Goal: Use online tool/utility: Utilize a website feature to perform a specific function

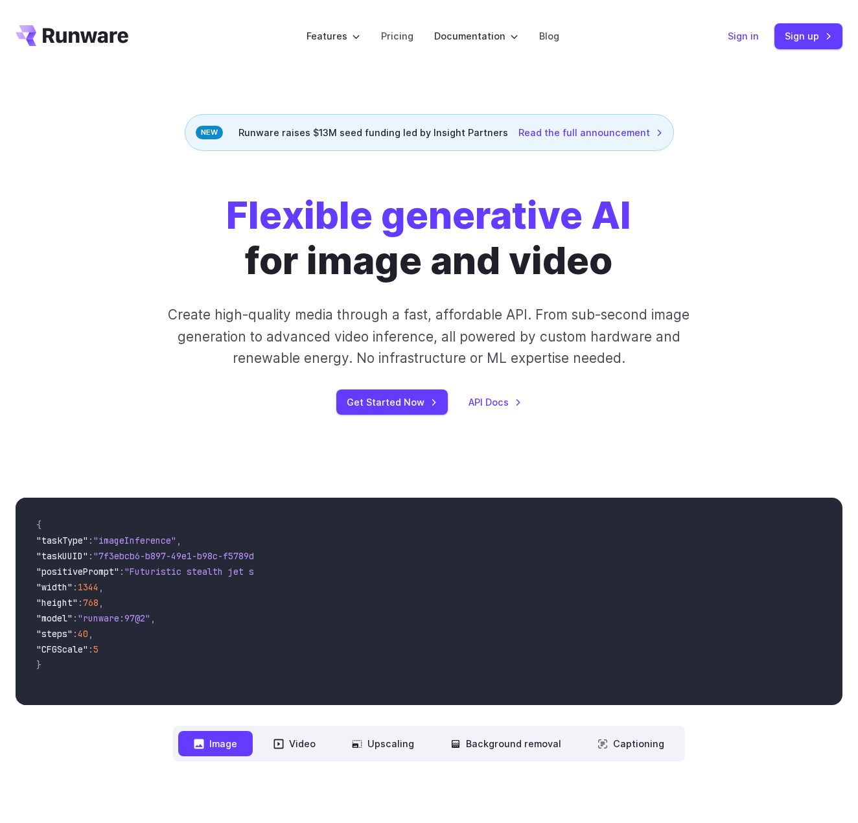
click at [750, 36] on link "Sign in" at bounding box center [743, 36] width 31 height 15
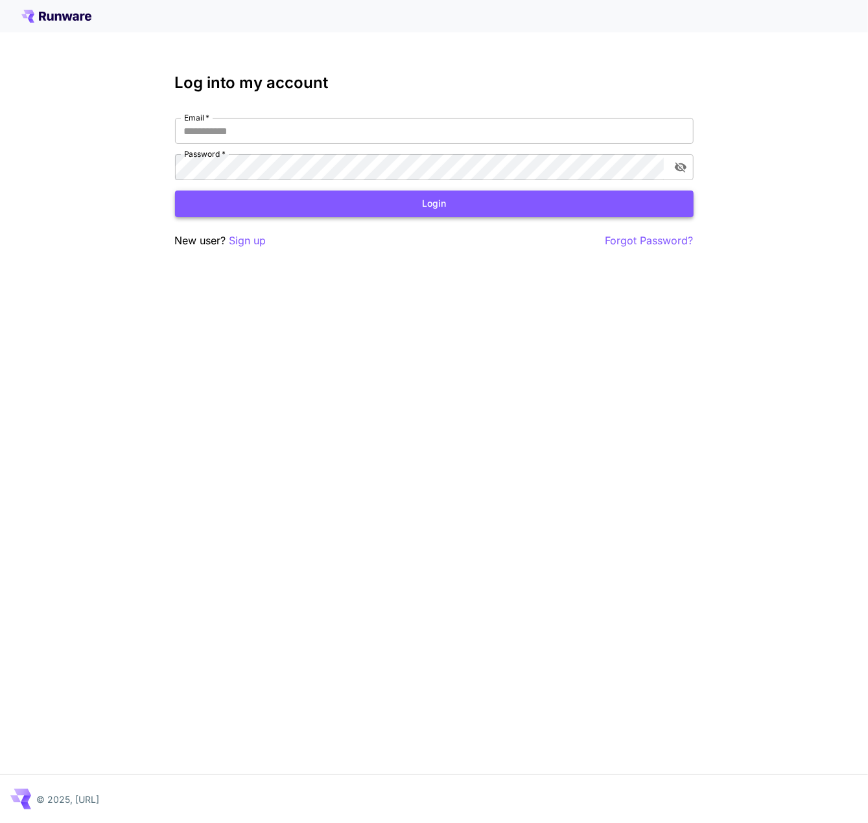
type input "**********"
click at [423, 205] on button "Login" at bounding box center [434, 204] width 519 height 27
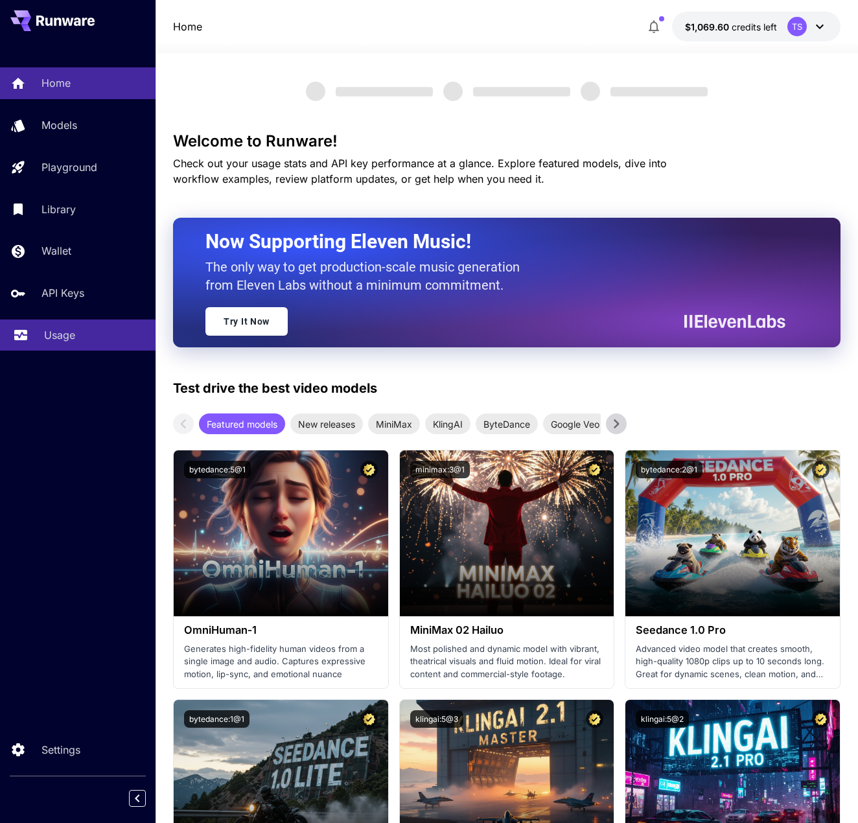
click at [53, 343] on p "Usage" at bounding box center [59, 335] width 31 height 16
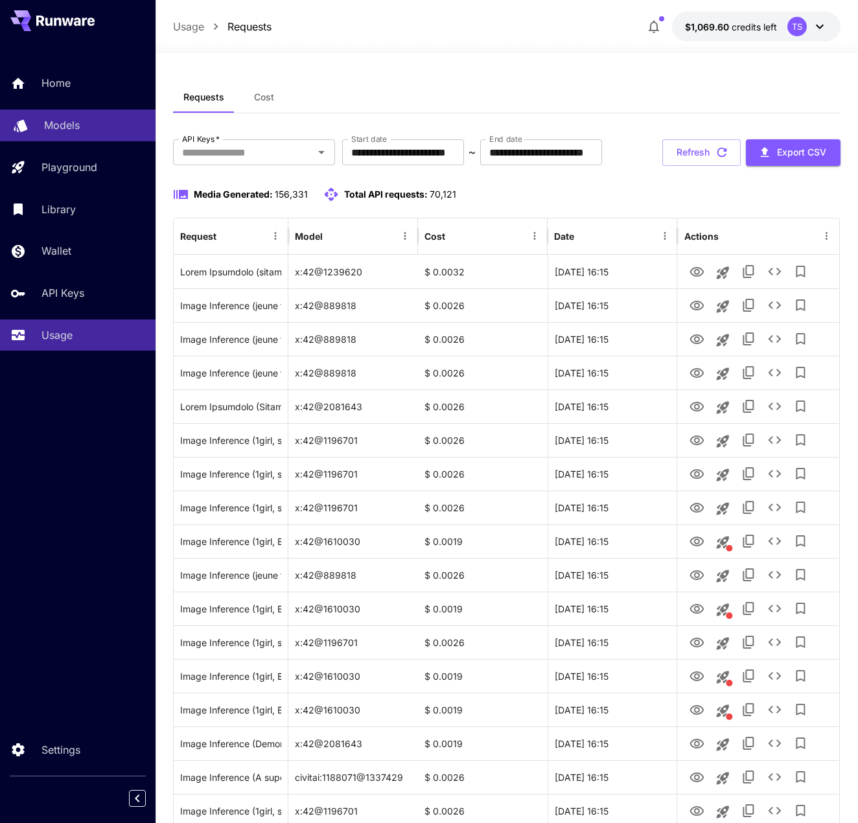
click at [85, 120] on div "Models" at bounding box center [94, 125] width 101 height 16
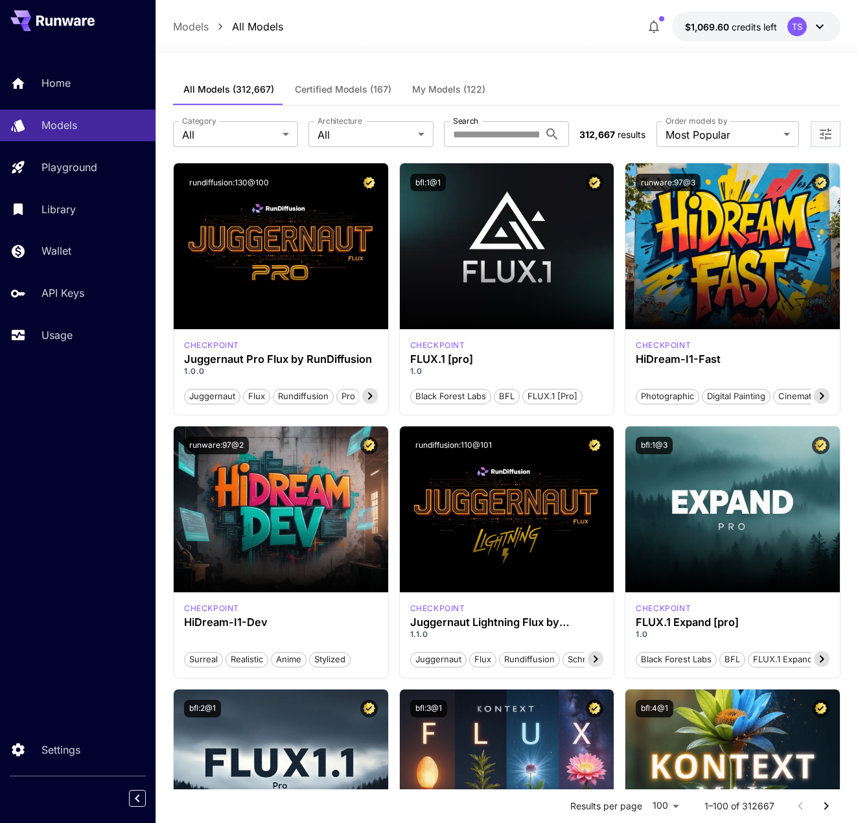
click at [473, 93] on span "My Models (122)" at bounding box center [448, 90] width 73 height 12
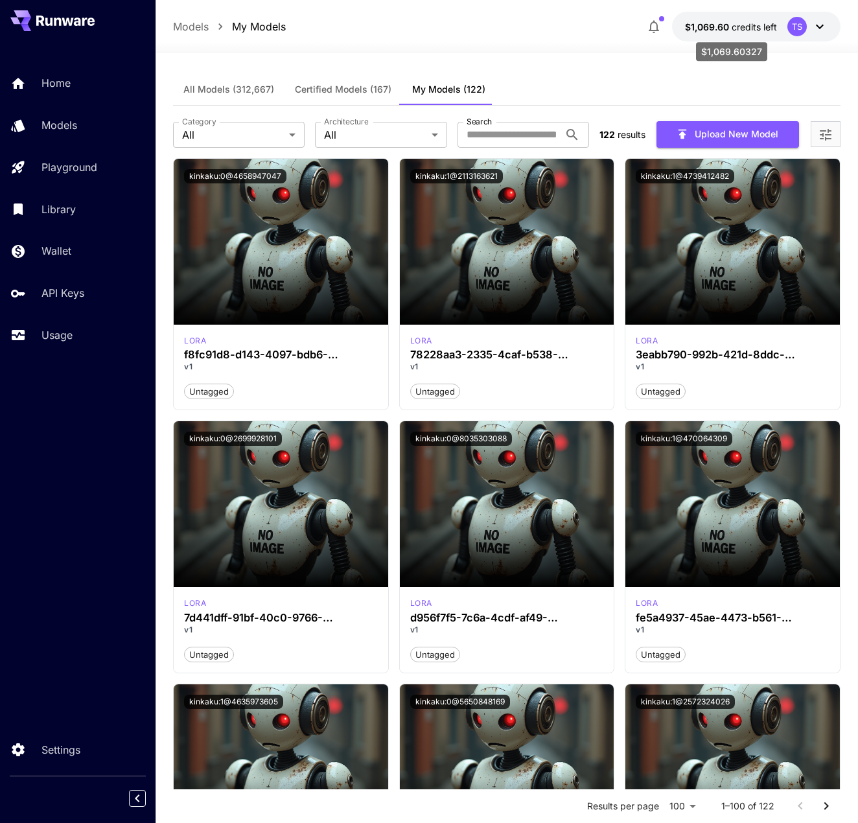
click at [751, 23] on span "credits left" at bounding box center [754, 26] width 45 height 11
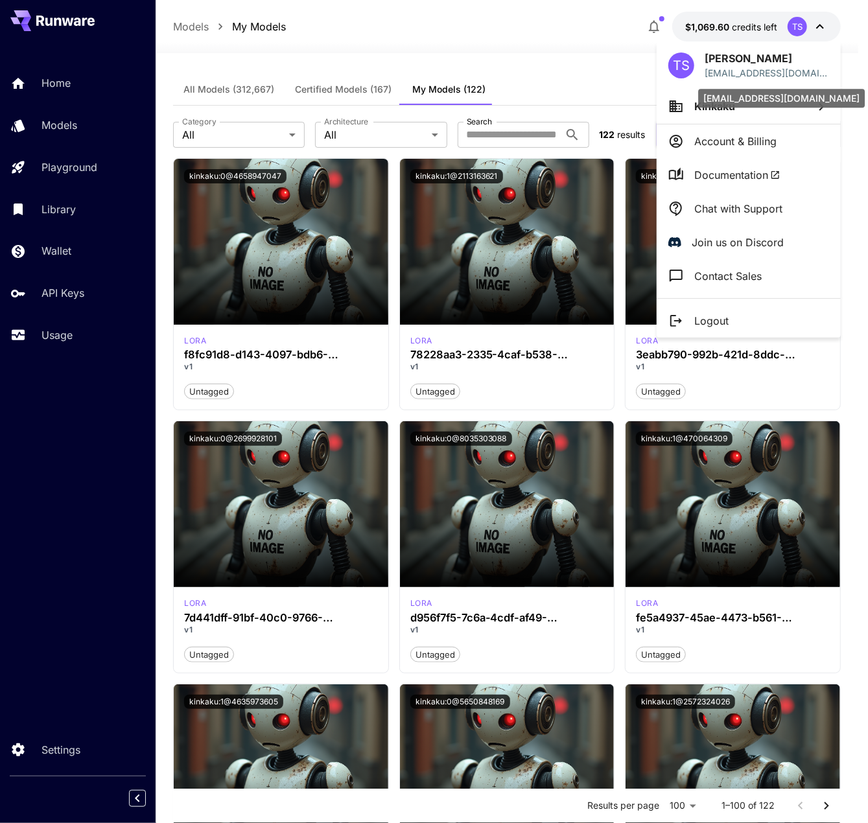
click at [712, 106] on div "tsugita@kinkaku.com" at bounding box center [781, 98] width 167 height 19
click at [682, 118] on li "Kinkaku" at bounding box center [749, 106] width 184 height 35
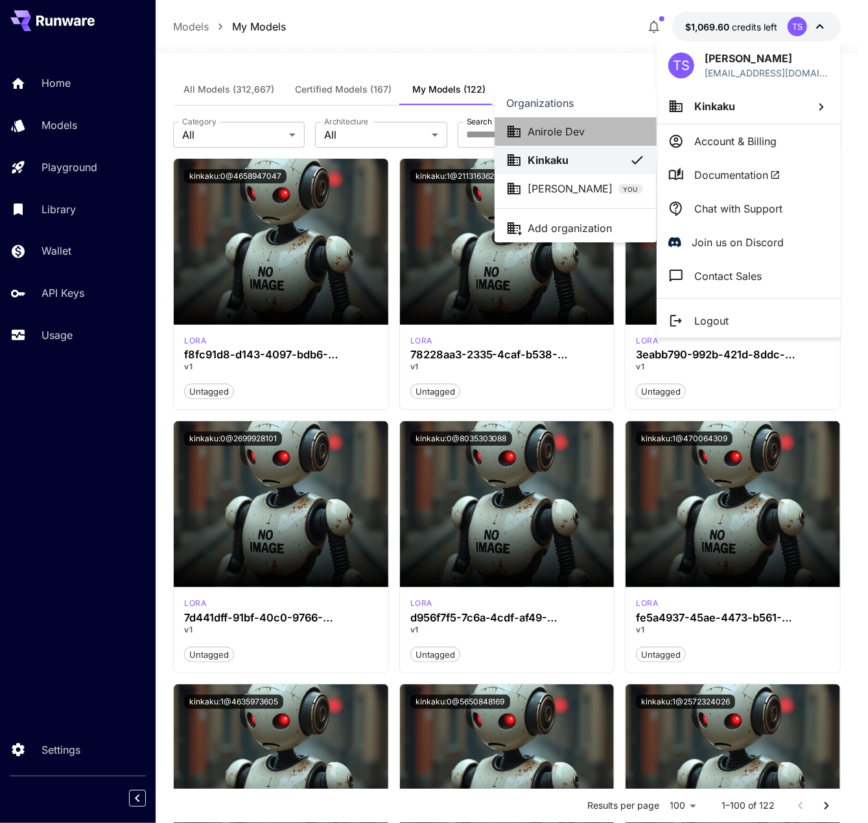
click at [585, 134] on div "Anirole Dev" at bounding box center [575, 132] width 139 height 16
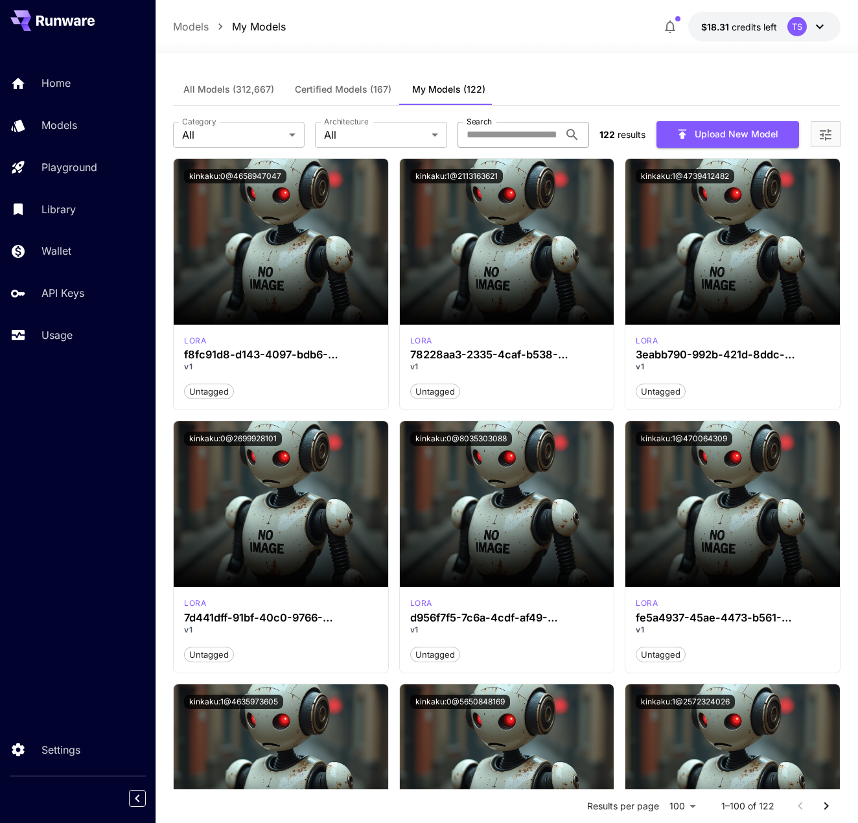
click at [482, 128] on input "Search" at bounding box center [509, 135] width 102 height 26
paste input "**********"
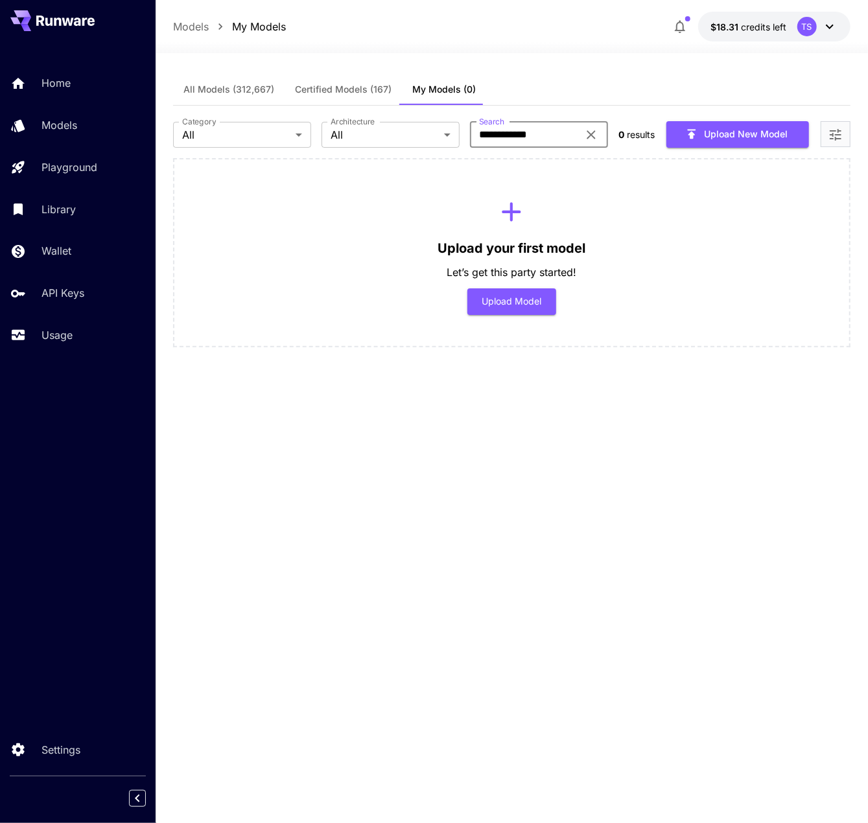
type input "**********"
click at [358, 85] on span "Certified Models (167)" at bounding box center [343, 90] width 97 height 12
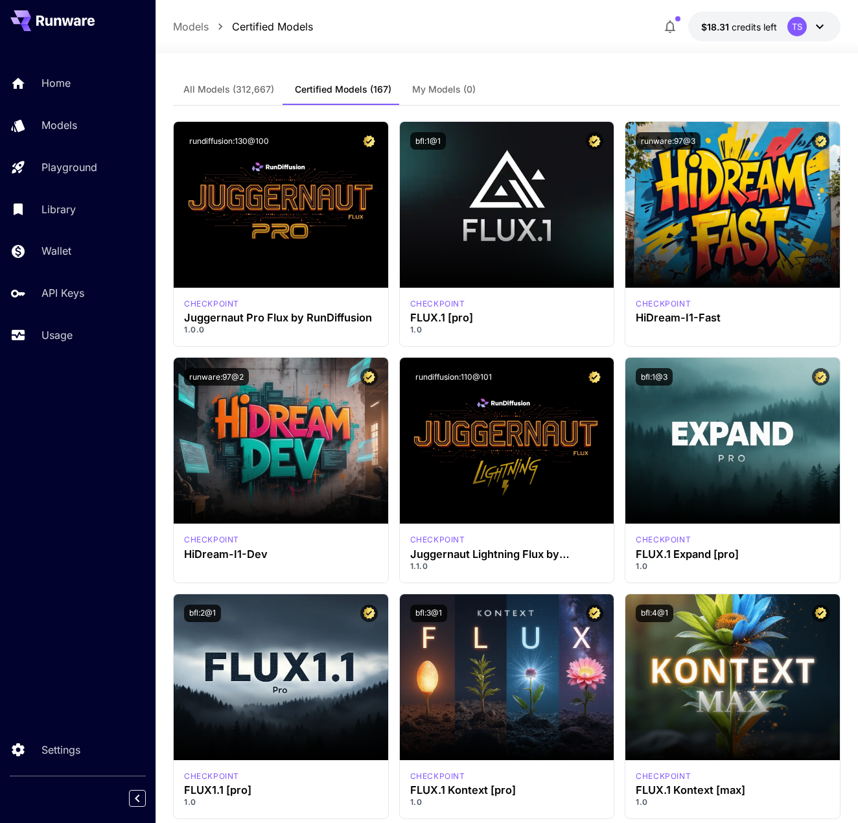
click at [250, 94] on span "All Models (312,667)" at bounding box center [228, 90] width 91 height 12
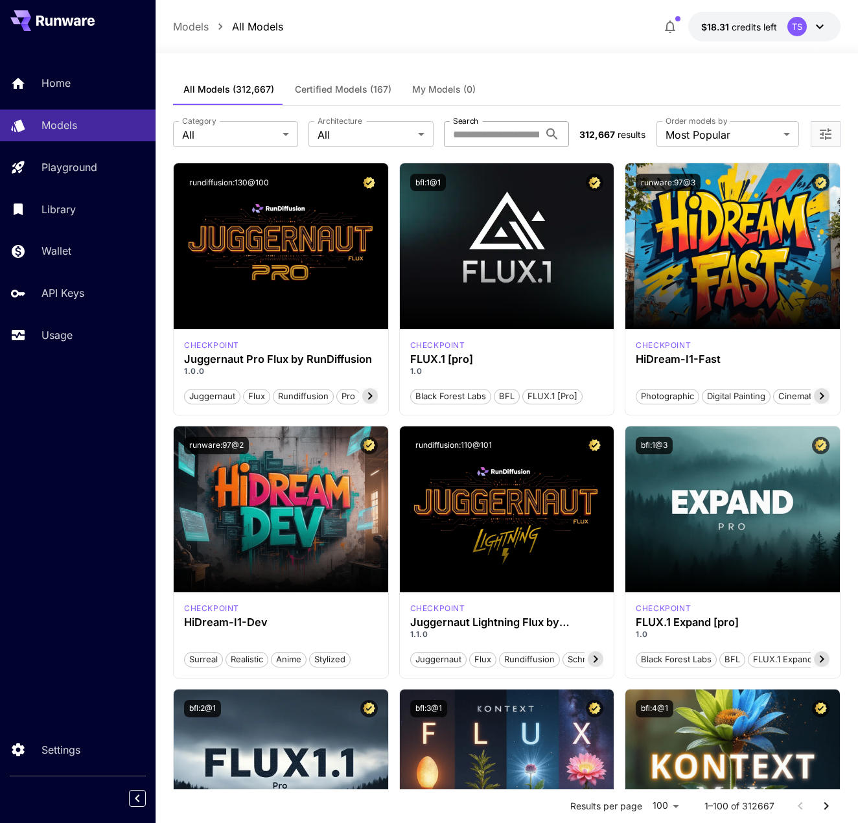
click at [521, 135] on input "Search" at bounding box center [491, 134] width 95 height 26
paste input "**********"
type input "**********"
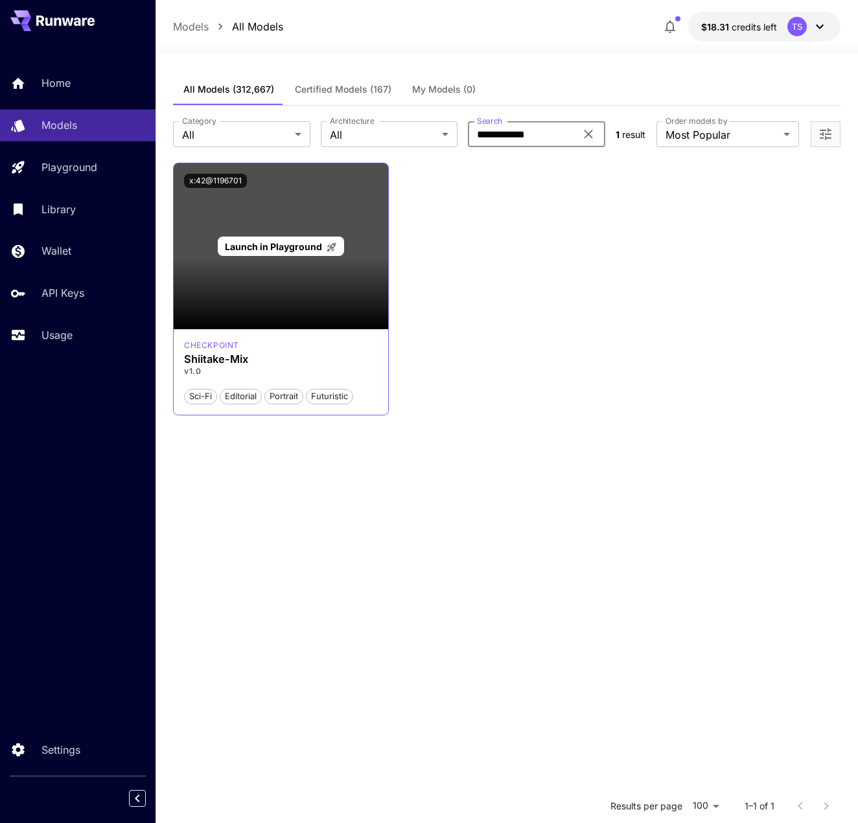
click at [283, 251] on p "Launch in Playground" at bounding box center [281, 247] width 112 height 14
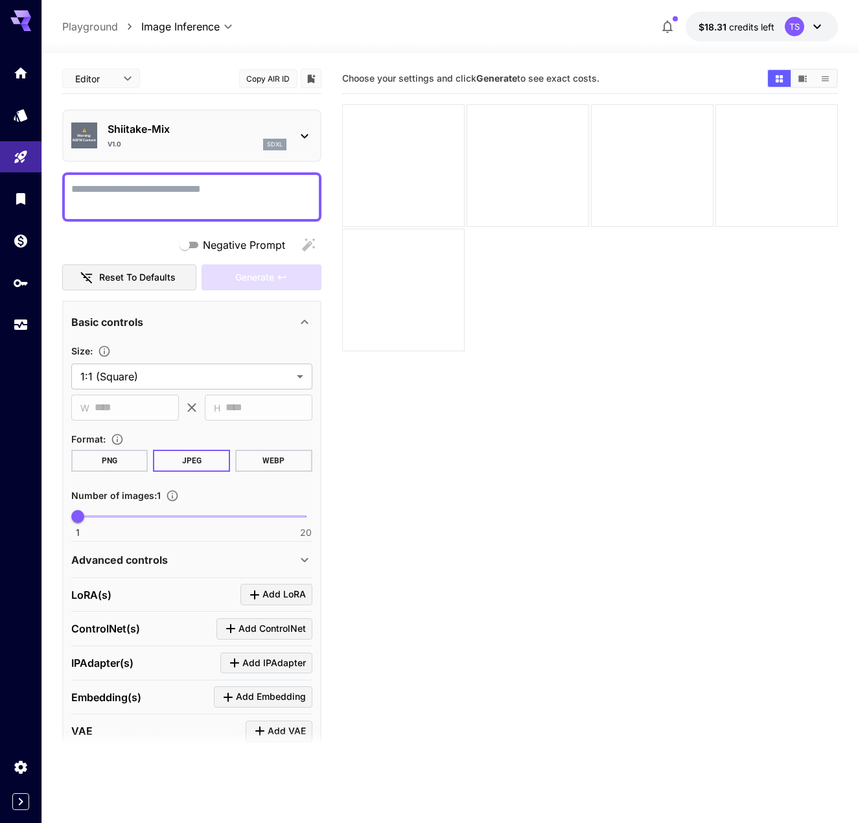
click at [162, 190] on textarea "Negative Prompt" at bounding box center [191, 197] width 241 height 31
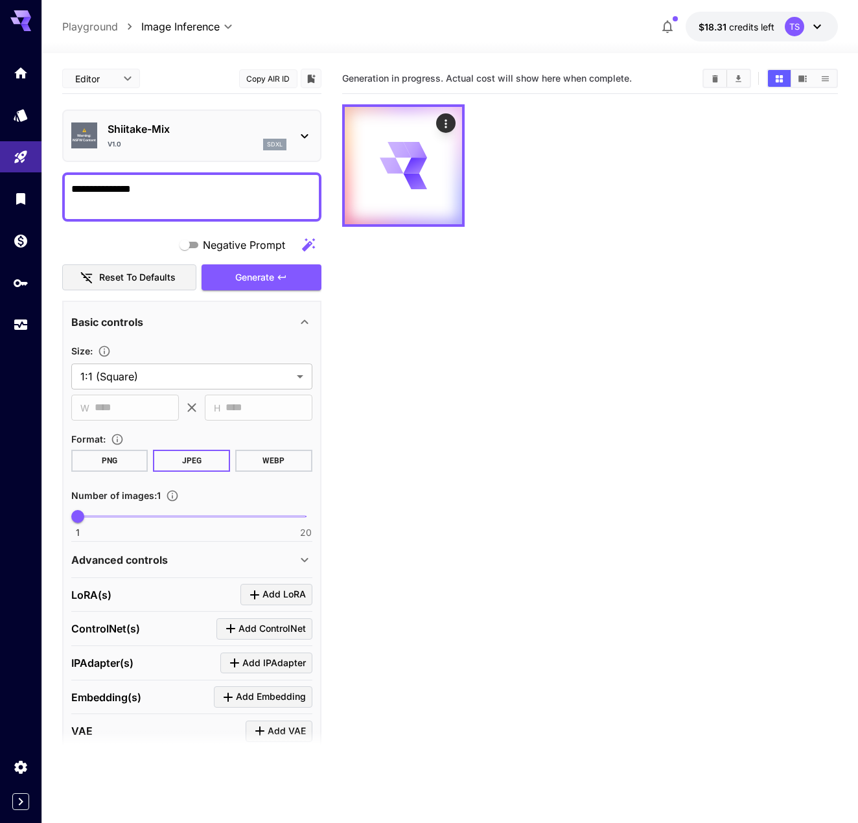
scroll to position [86, 0]
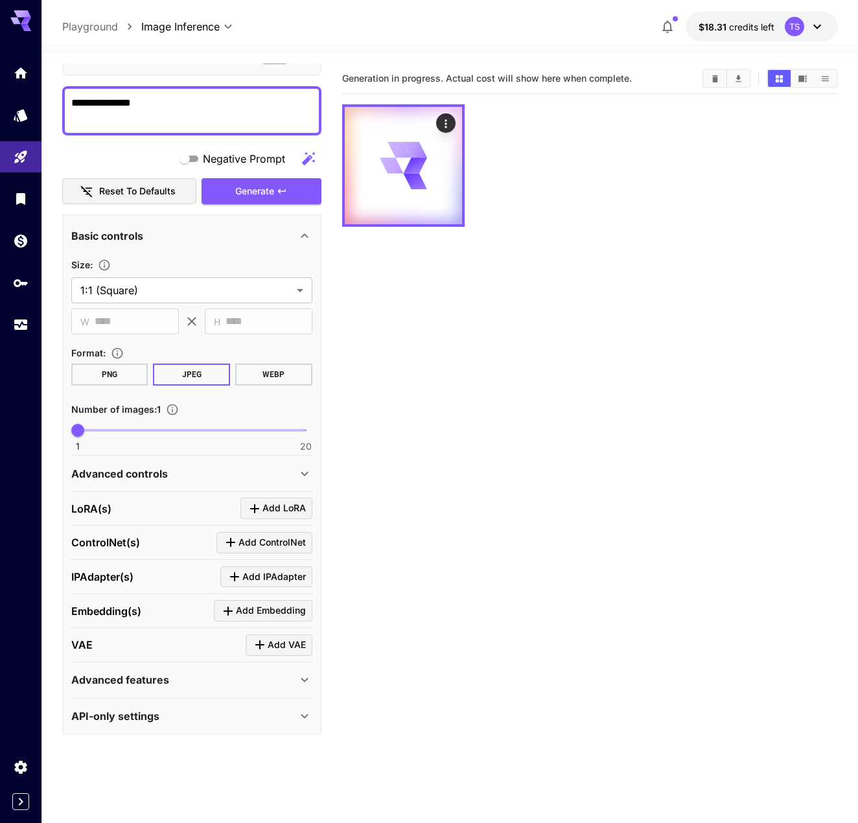
type textarea "**********"
click at [152, 479] on p "Advanced controls" at bounding box center [119, 474] width 97 height 16
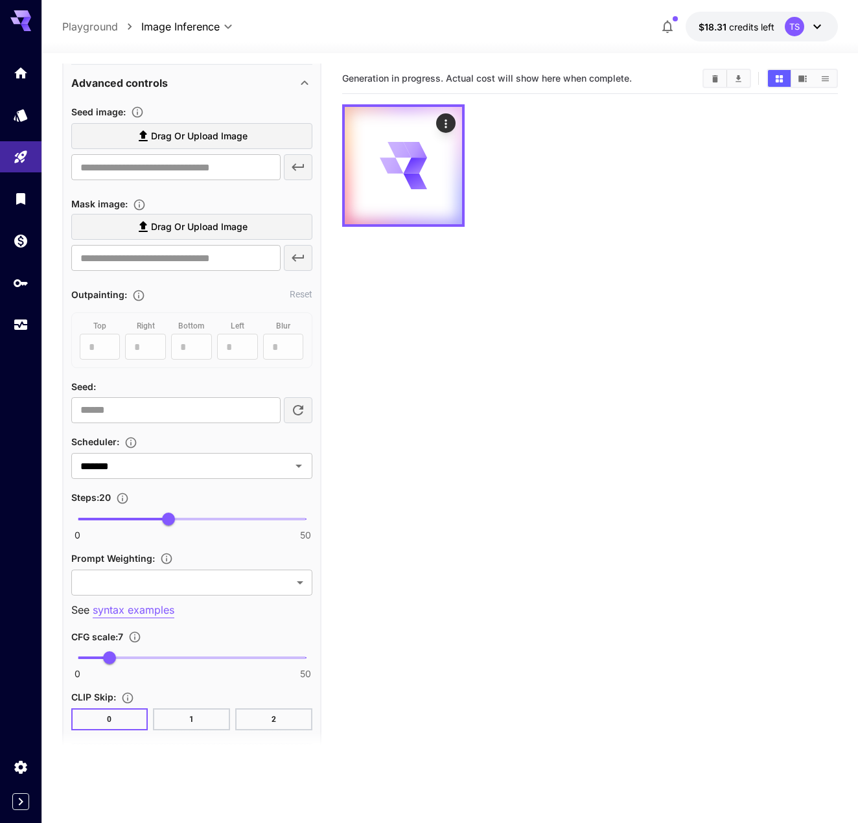
scroll to position [478, 0]
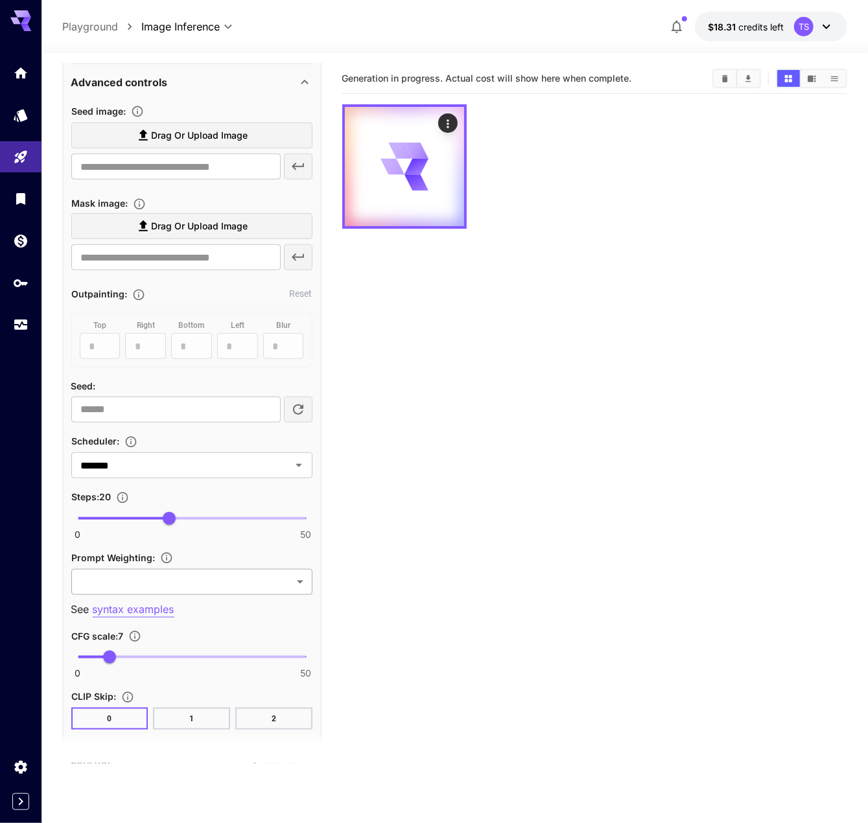
click at [152, 574] on body "**********" at bounding box center [434, 463] width 868 height 926
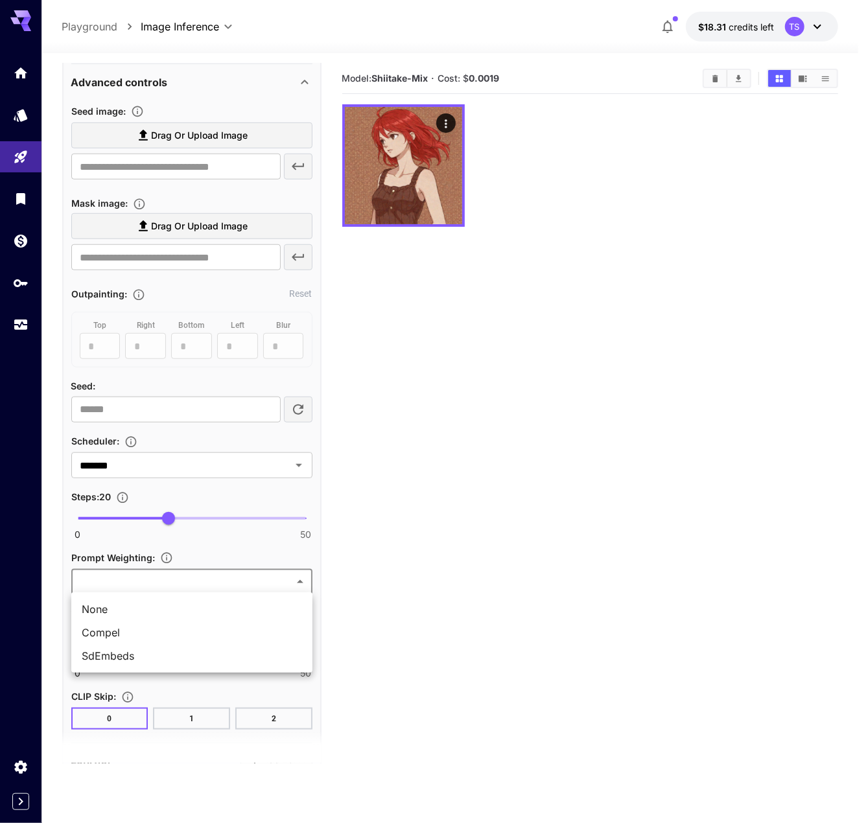
click at [111, 637] on span "Compel" at bounding box center [192, 633] width 220 height 16
type input "******"
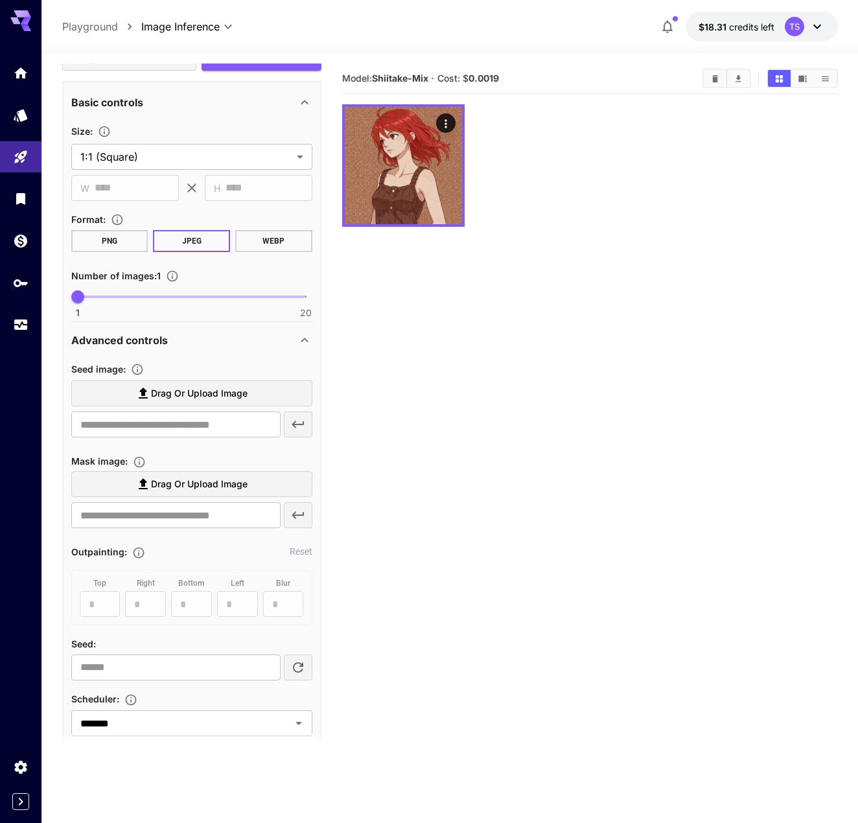
scroll to position [0, 0]
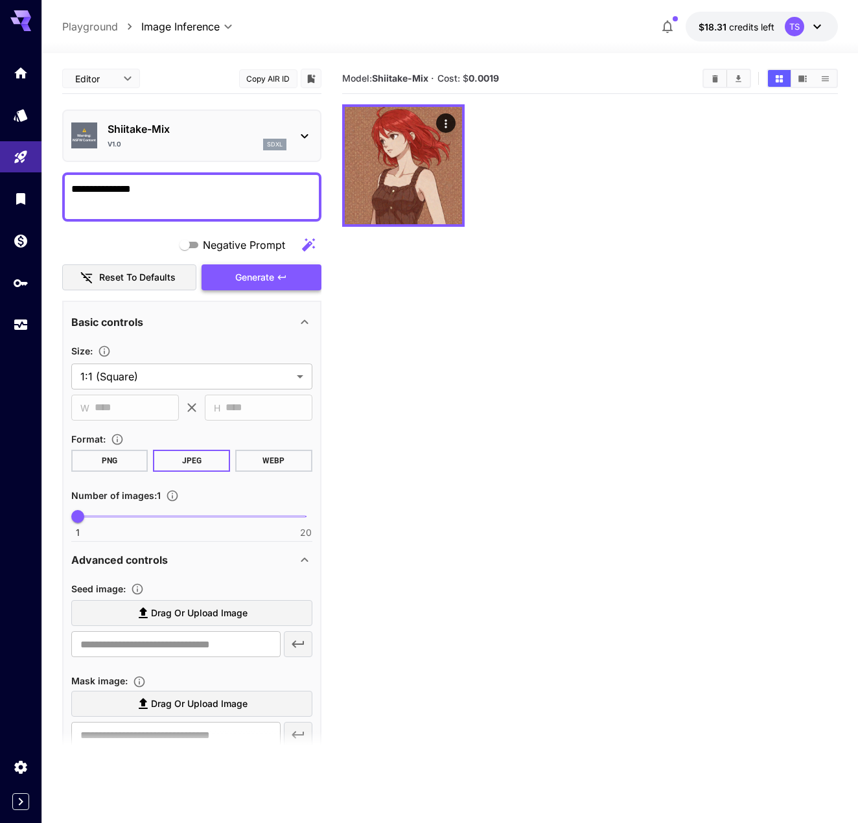
click at [261, 276] on span "Generate" at bounding box center [254, 278] width 39 height 16
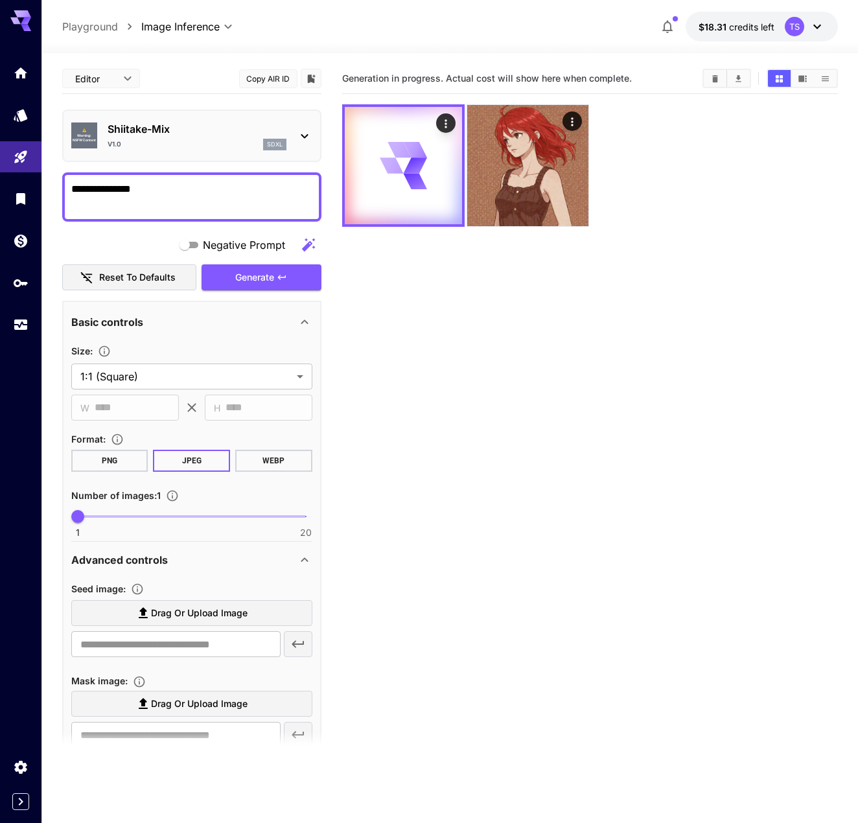
click at [353, 329] on section "Generation in progress. Actual cost will show here when complete." at bounding box center [590, 475] width 496 height 823
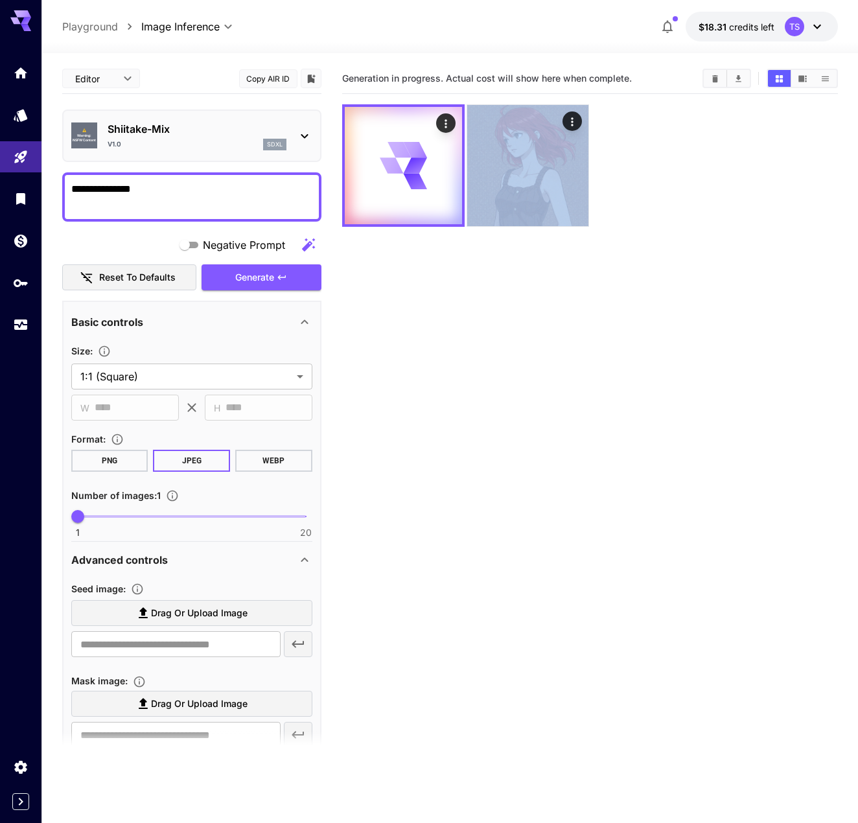
click at [353, 329] on section "Generation in progress. Actual cost will show here when complete." at bounding box center [590, 475] width 496 height 823
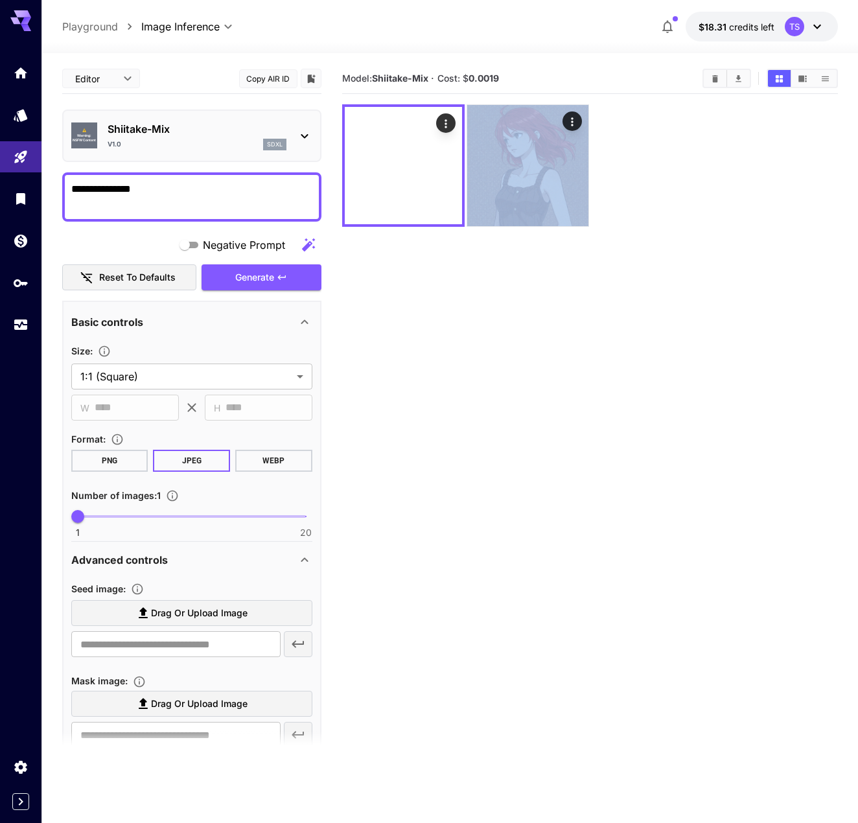
click at [344, 377] on section "Model: Shiitake-Mix · Cost: $ 0.0019" at bounding box center [590, 475] width 496 height 823
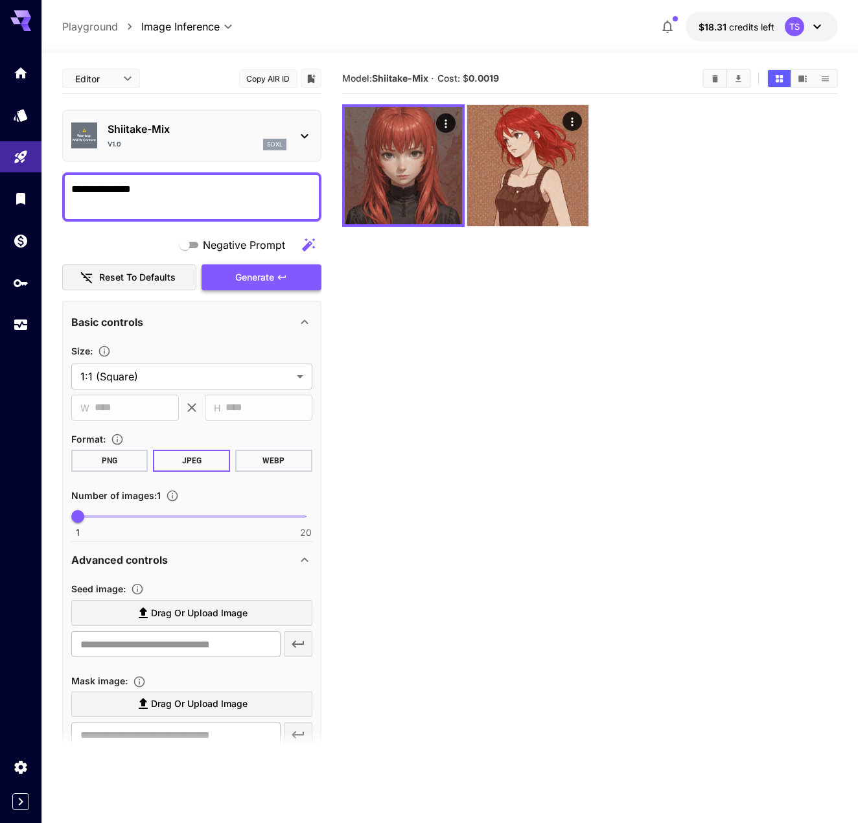
click at [261, 273] on span "Generate" at bounding box center [254, 278] width 39 height 16
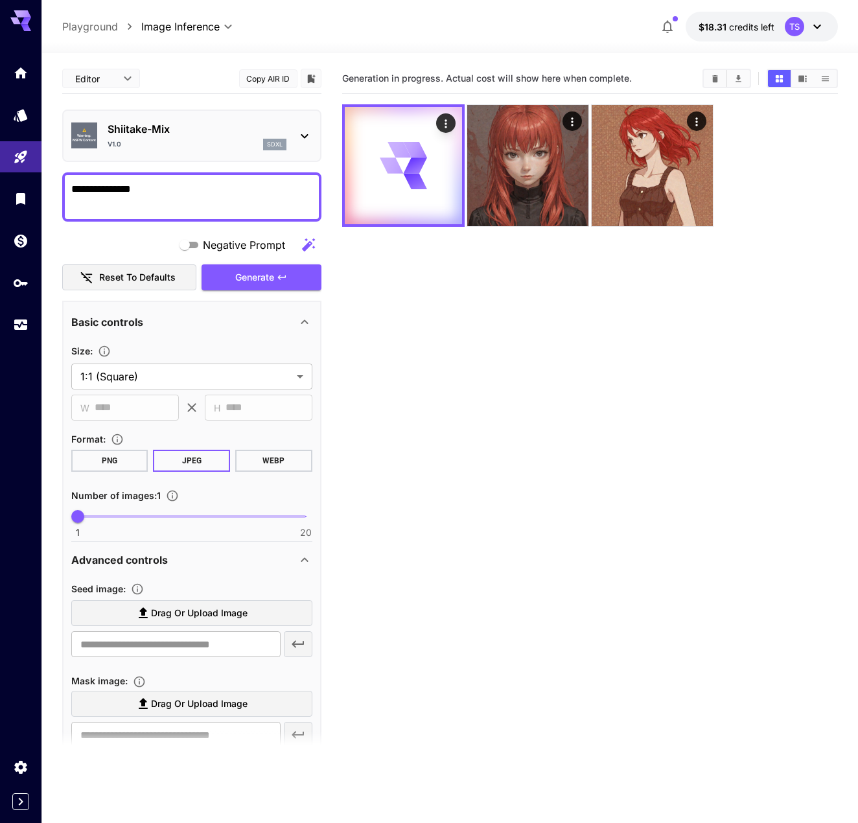
click at [165, 516] on span at bounding box center [192, 516] width 228 height 3
type input "**"
drag, startPoint x: 165, startPoint y: 516, endPoint x: 183, endPoint y: 517, distance: 18.2
click at [183, 517] on span "10" at bounding box center [185, 516] width 13 height 13
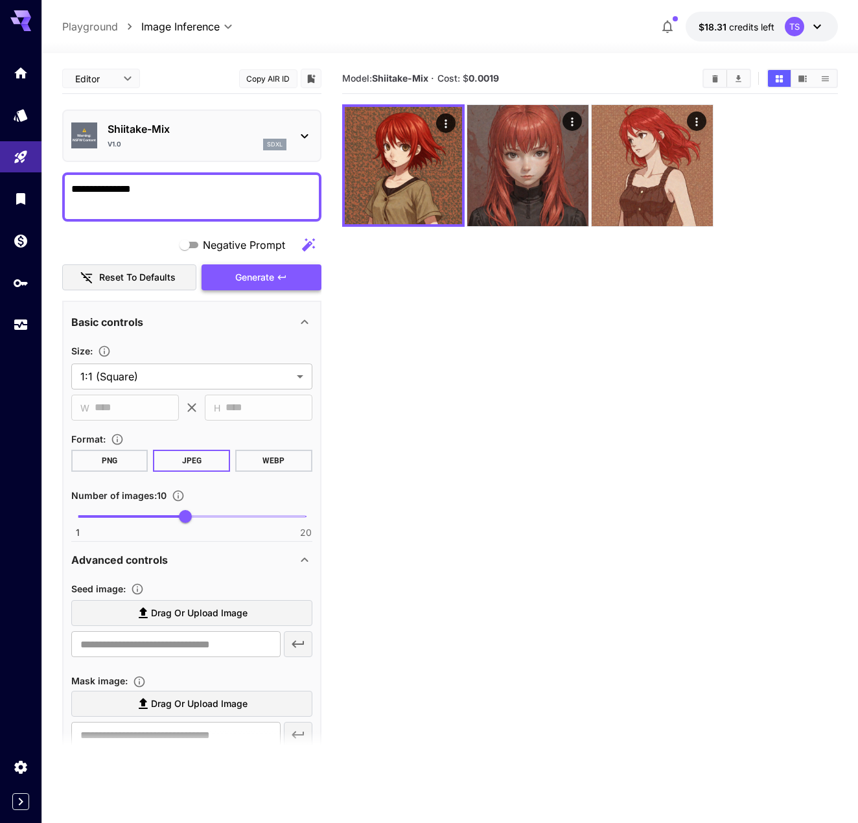
click at [245, 283] on span "Generate" at bounding box center [254, 278] width 39 height 16
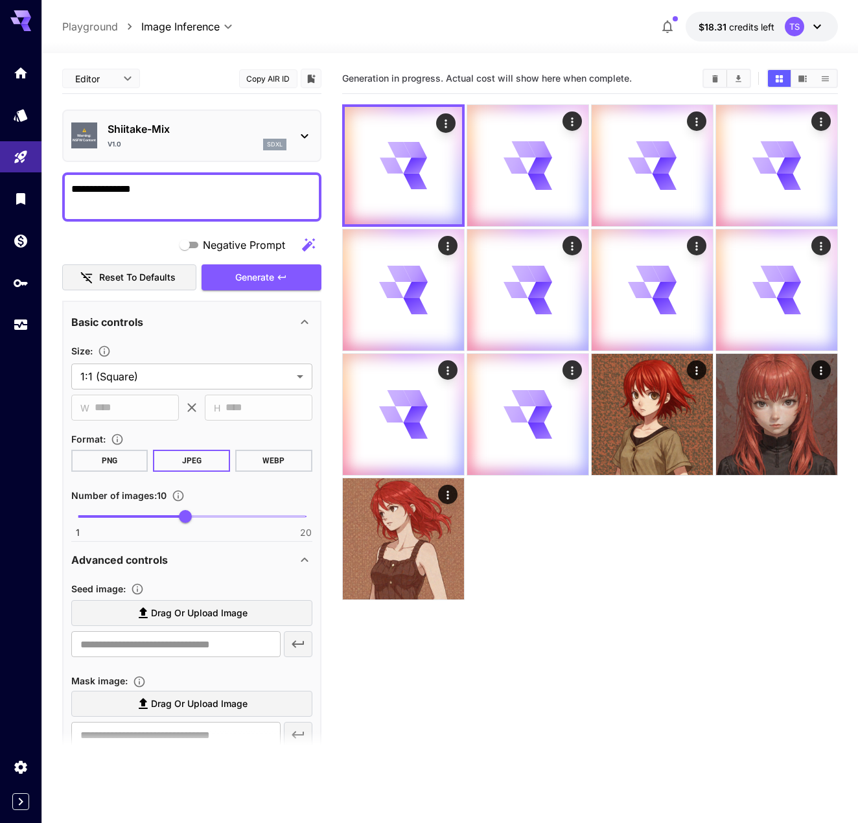
click at [519, 608] on section "Generation in progress. Actual cost will show here when complete." at bounding box center [590, 475] width 496 height 823
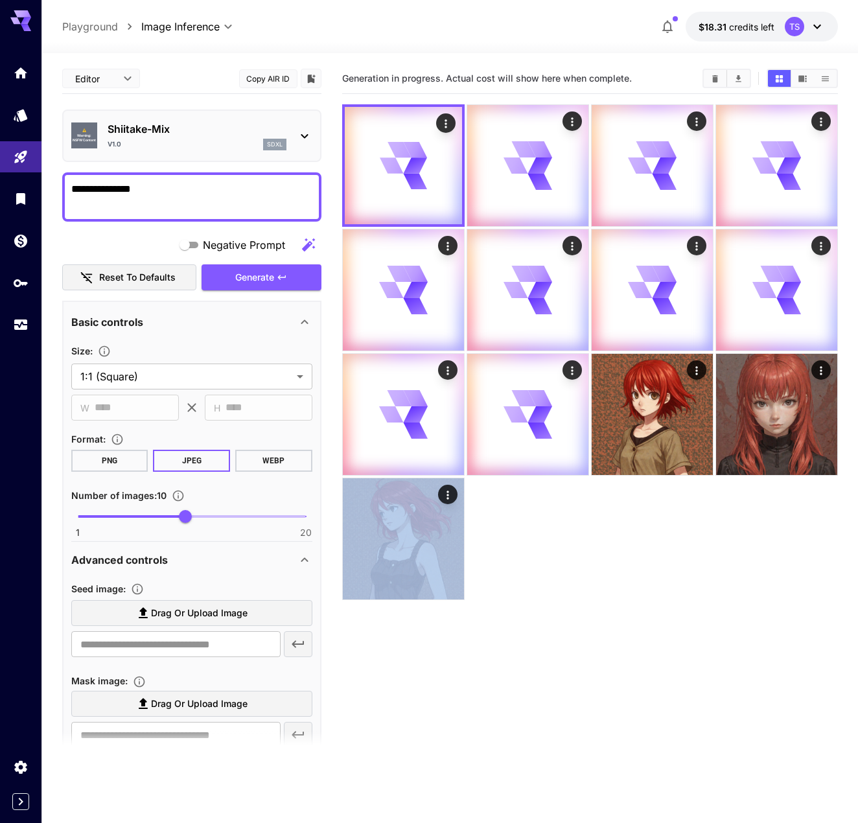
click at [519, 608] on section "Generation in progress. Actual cost will show here when complete." at bounding box center [590, 475] width 496 height 823
click at [511, 668] on section "Generation in progress. Actual cost will show here when complete." at bounding box center [590, 475] width 496 height 823
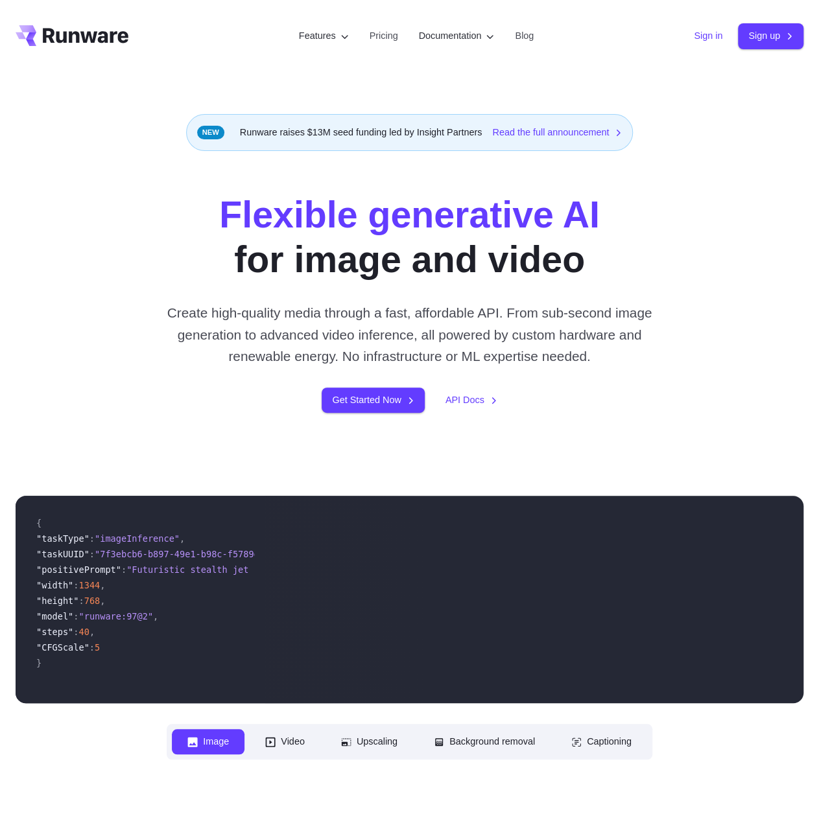
click at [712, 38] on link "Sign in" at bounding box center [708, 36] width 29 height 15
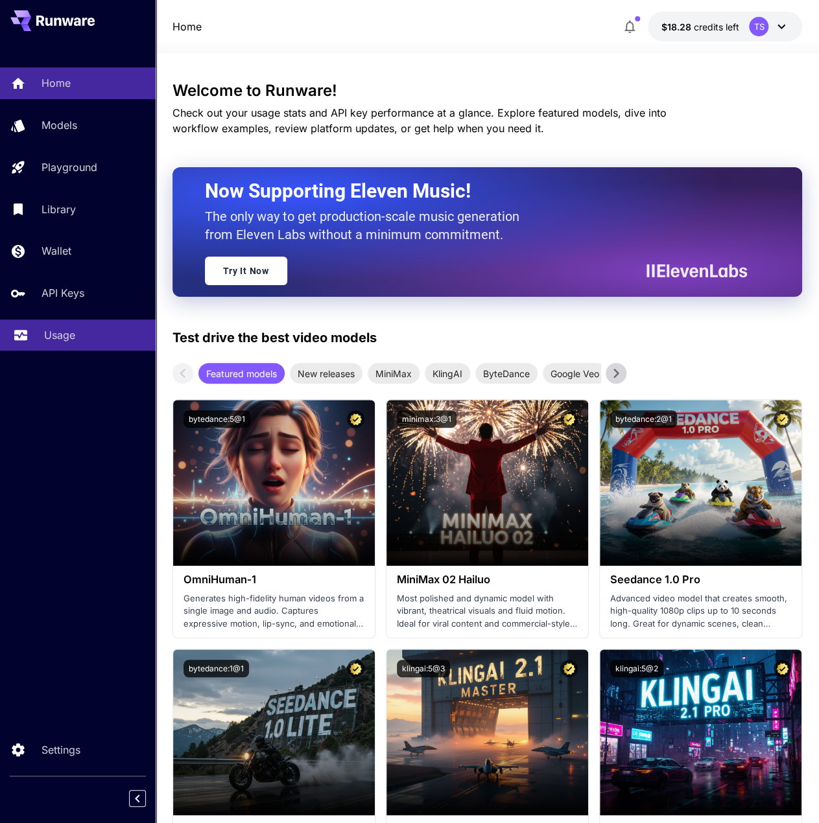
click at [117, 331] on div "Usage" at bounding box center [94, 335] width 101 height 16
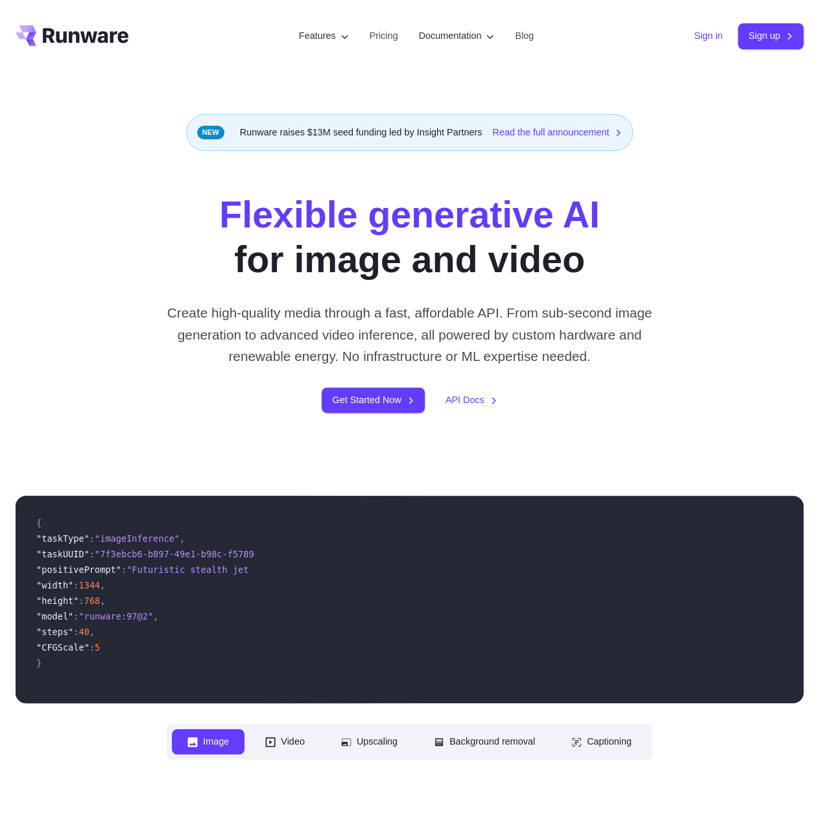
click at [708, 29] on link "Sign in" at bounding box center [708, 36] width 29 height 15
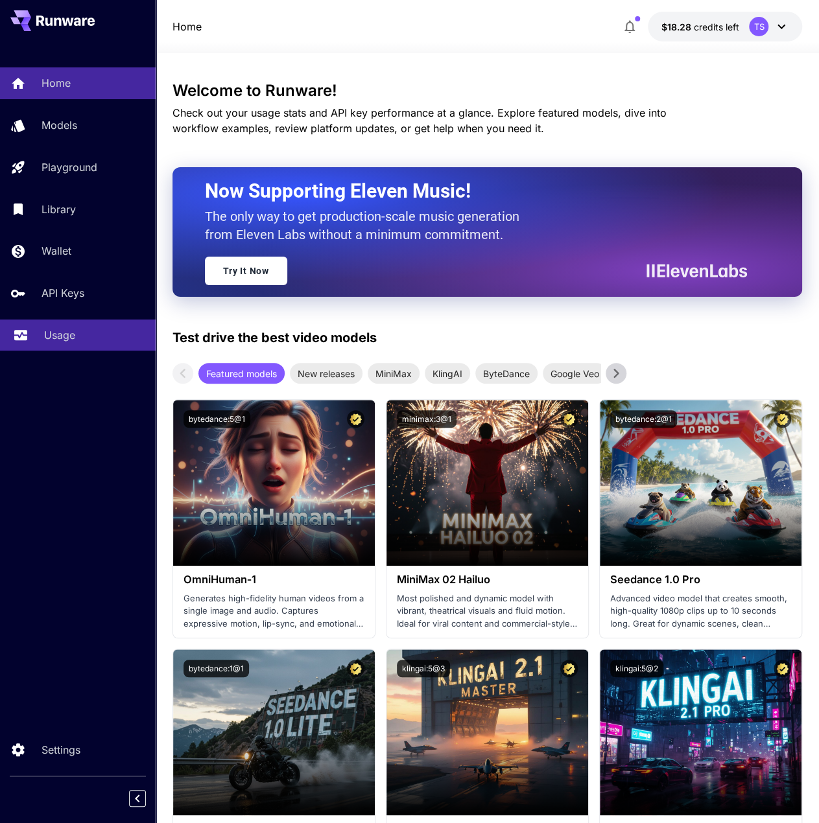
click at [69, 343] on p "Usage" at bounding box center [59, 335] width 31 height 16
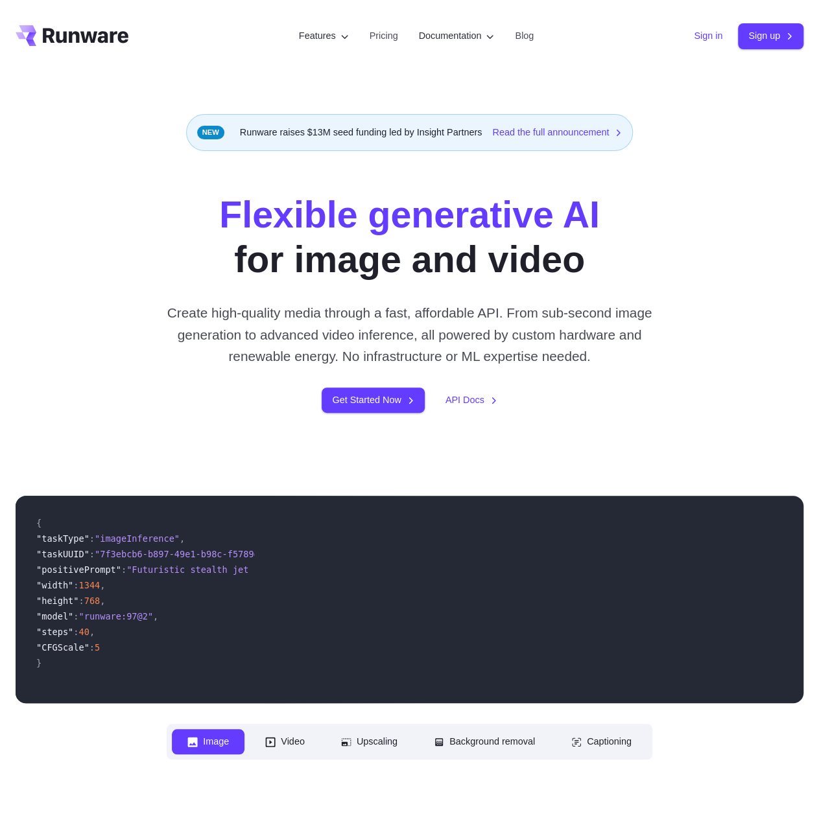
click at [710, 40] on link "Sign in" at bounding box center [708, 36] width 29 height 15
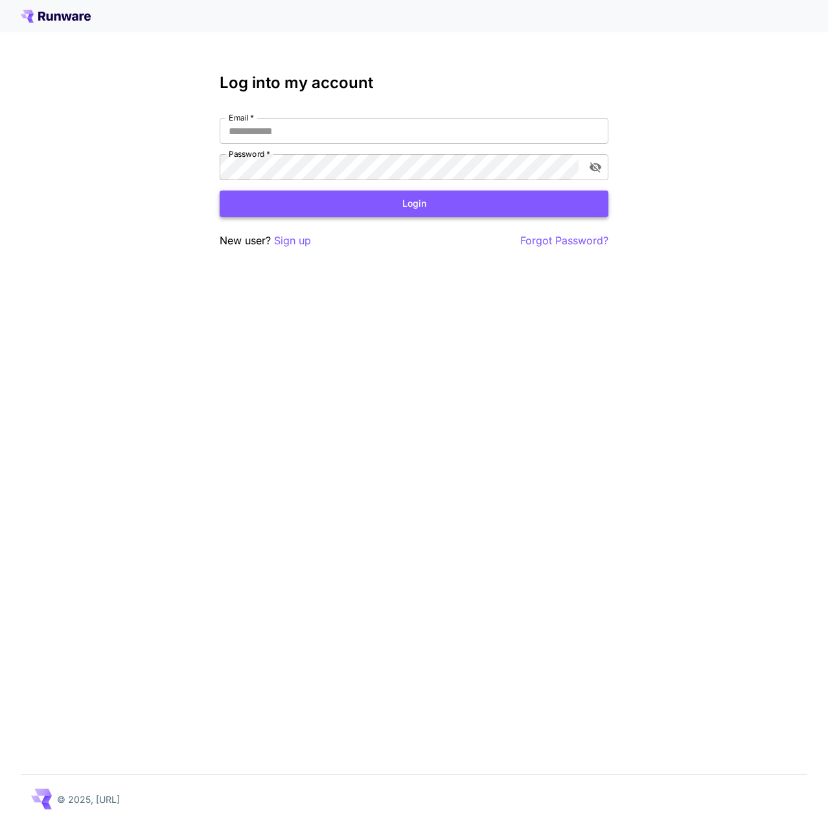
type input "**********"
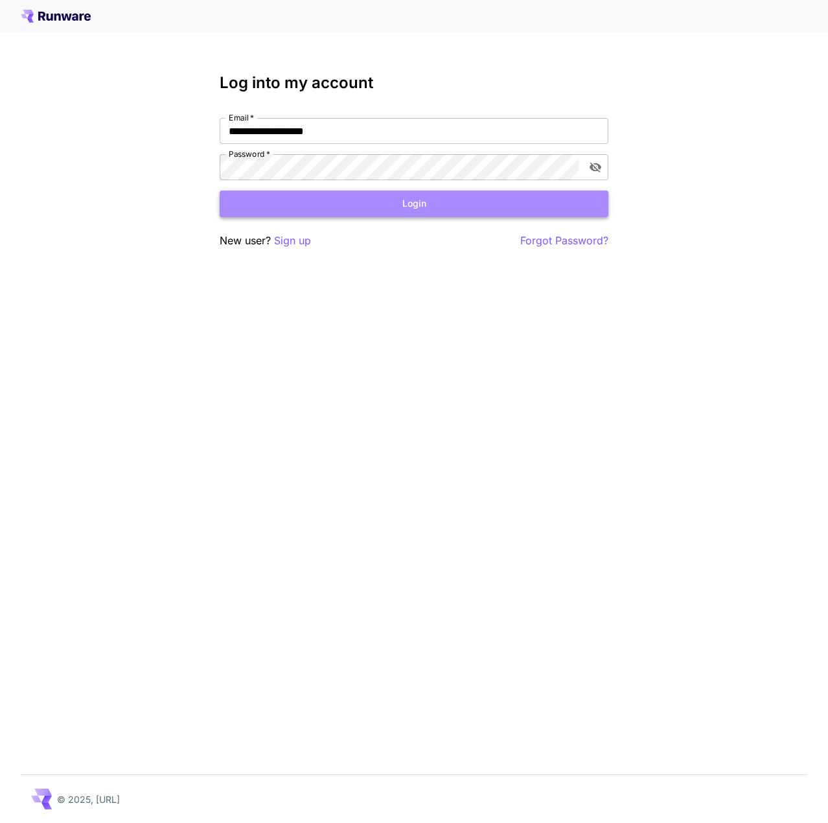
click at [271, 193] on button "Login" at bounding box center [414, 204] width 389 height 27
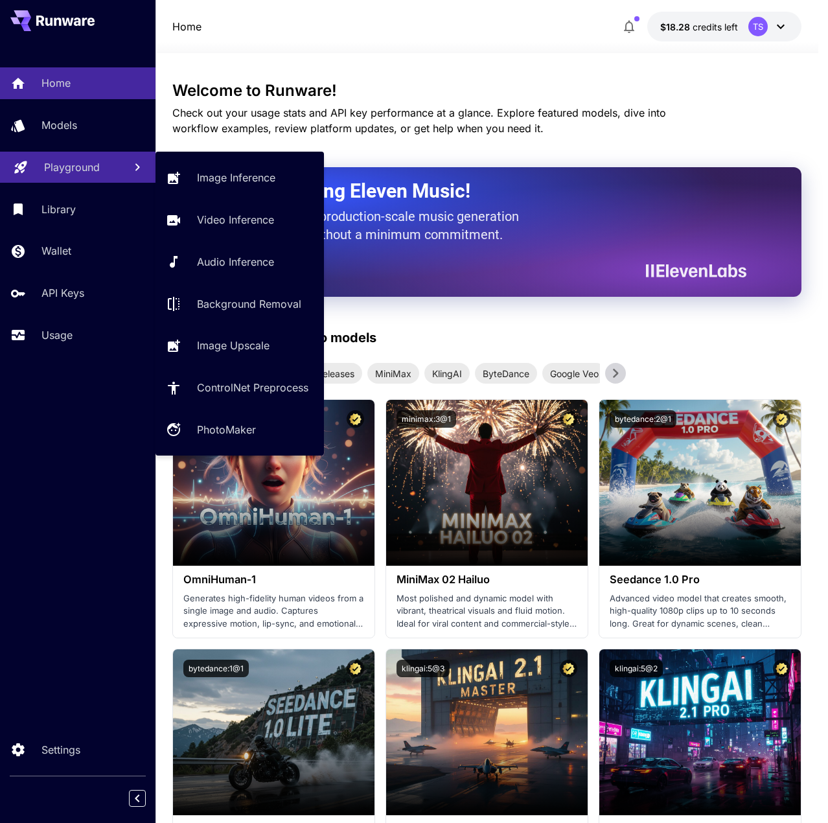
click at [58, 176] on link "Playground" at bounding box center [78, 168] width 156 height 32
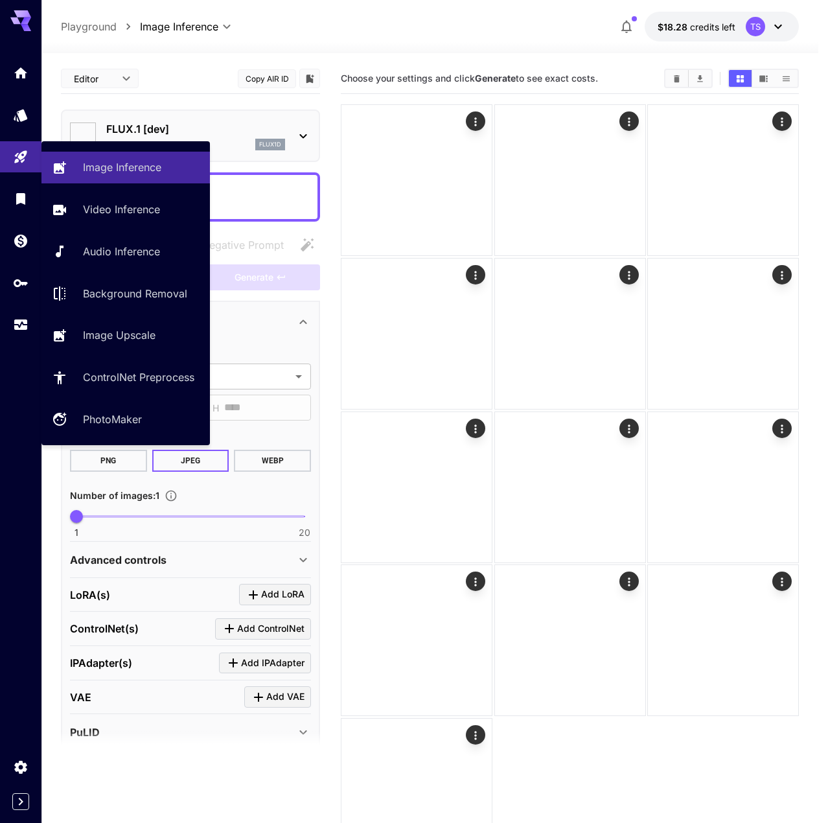
type input "**********"
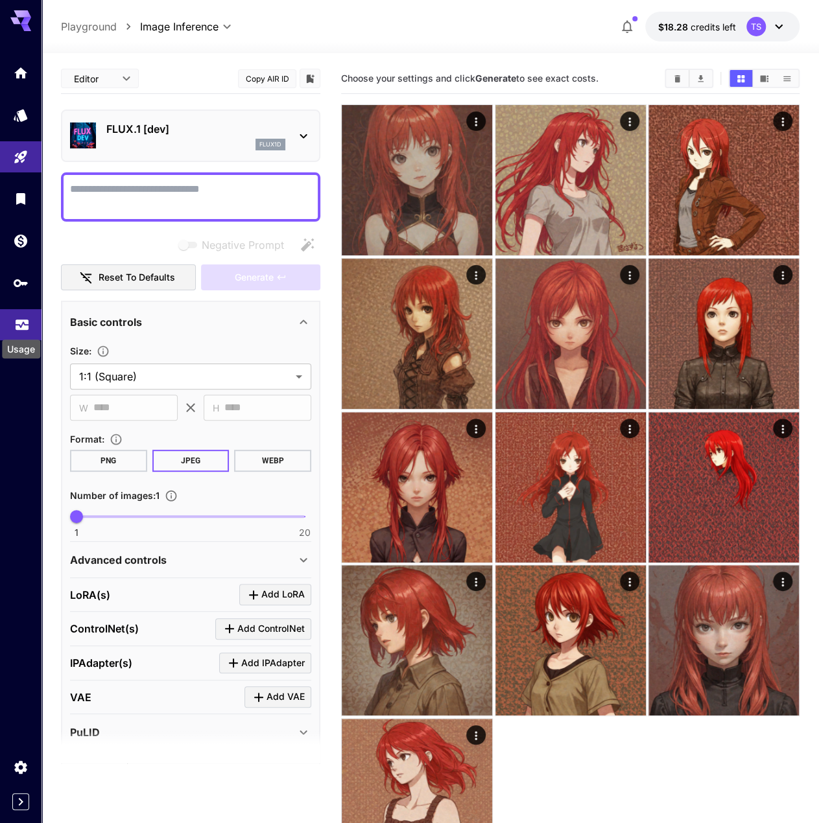
click at [14, 320] on icon "Usage" at bounding box center [22, 321] width 16 height 16
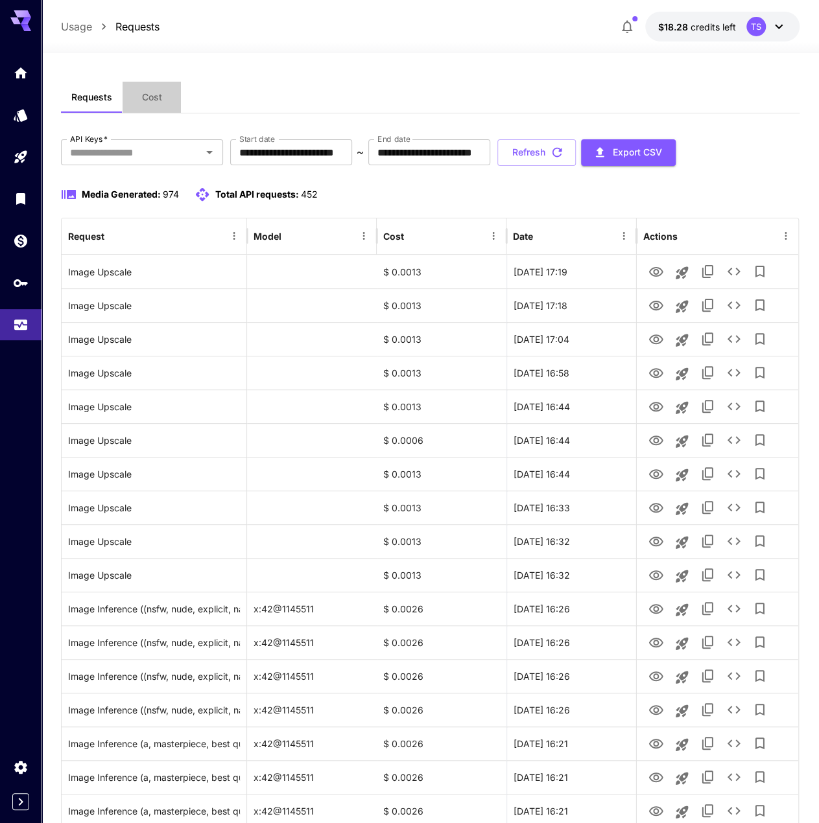
click at [159, 104] on button "Cost" at bounding box center [152, 97] width 58 height 31
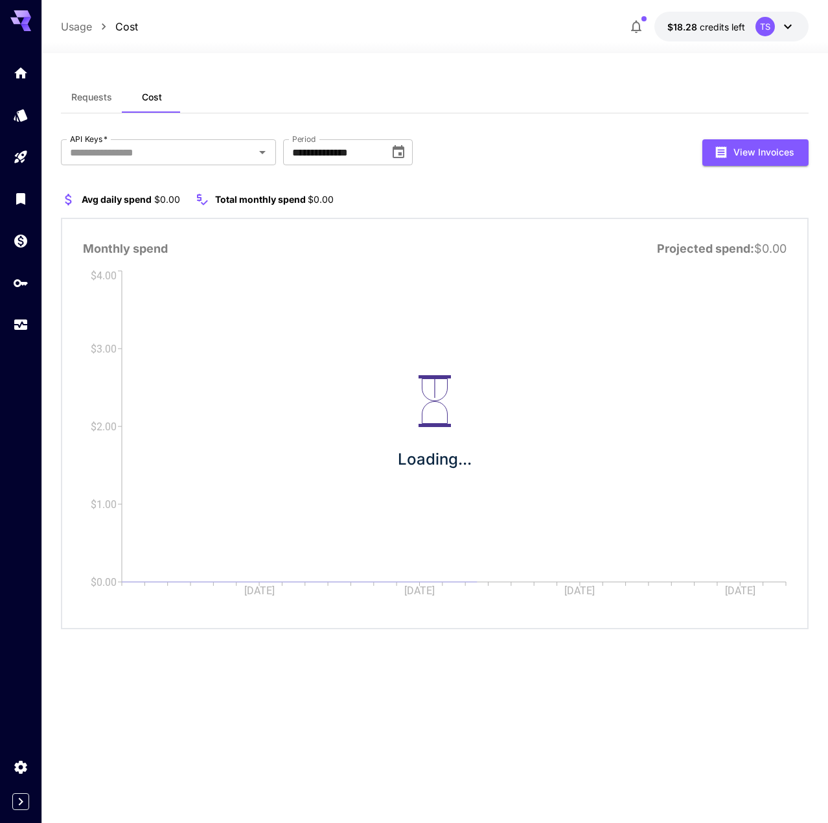
click at [130, 106] on button "Cost" at bounding box center [152, 97] width 58 height 31
click at [95, 99] on span "Requests" at bounding box center [91, 97] width 41 height 12
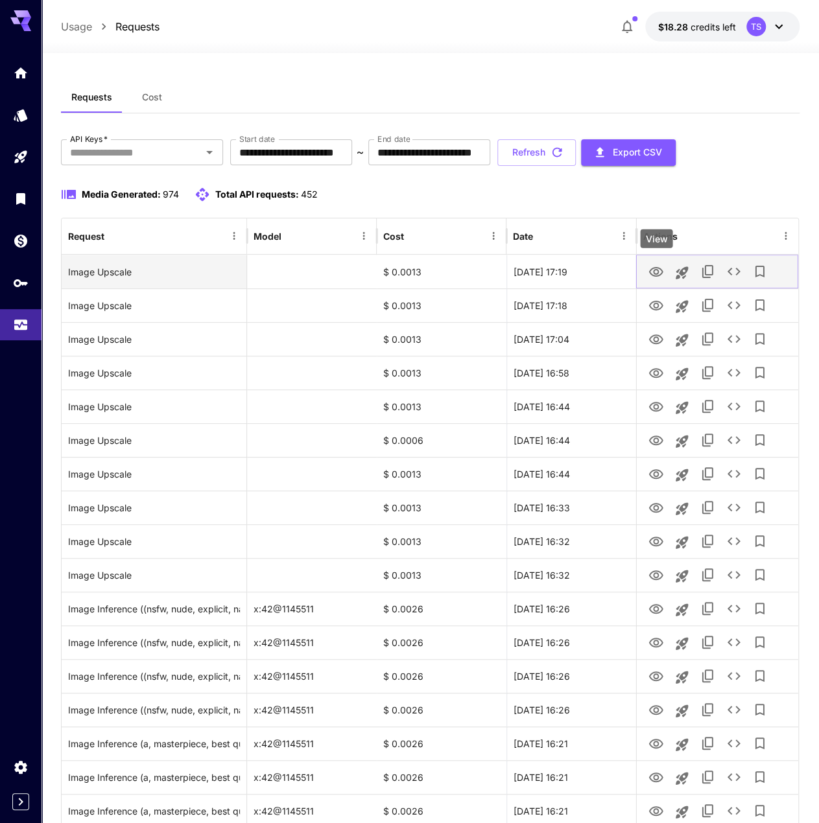
click at [659, 275] on icon "View" at bounding box center [656, 272] width 14 height 10
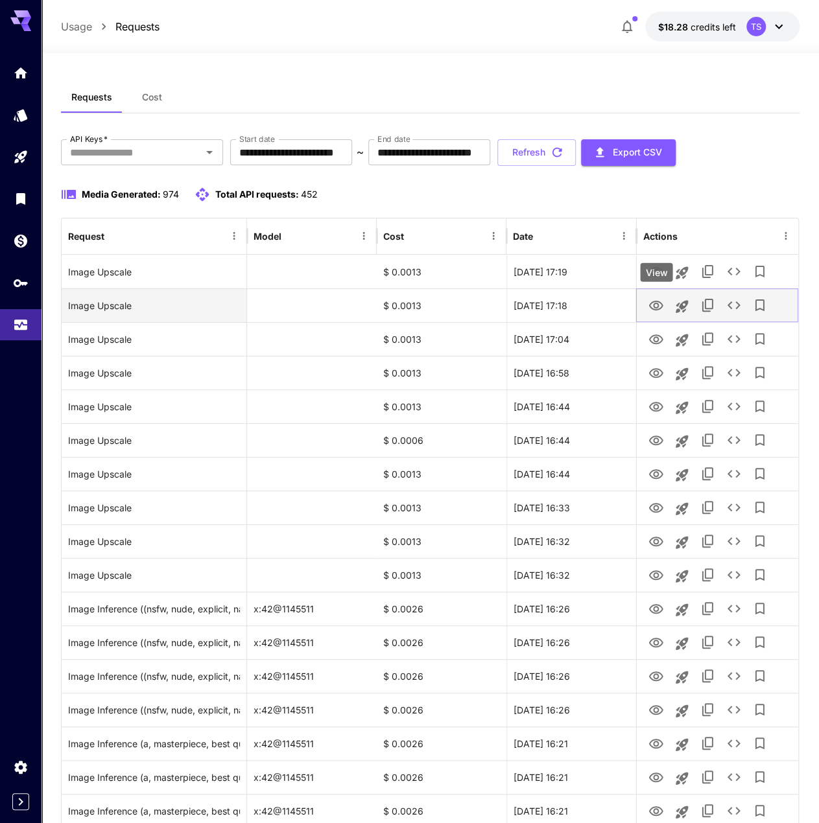
click at [653, 304] on icon "View" at bounding box center [656, 306] width 14 height 10
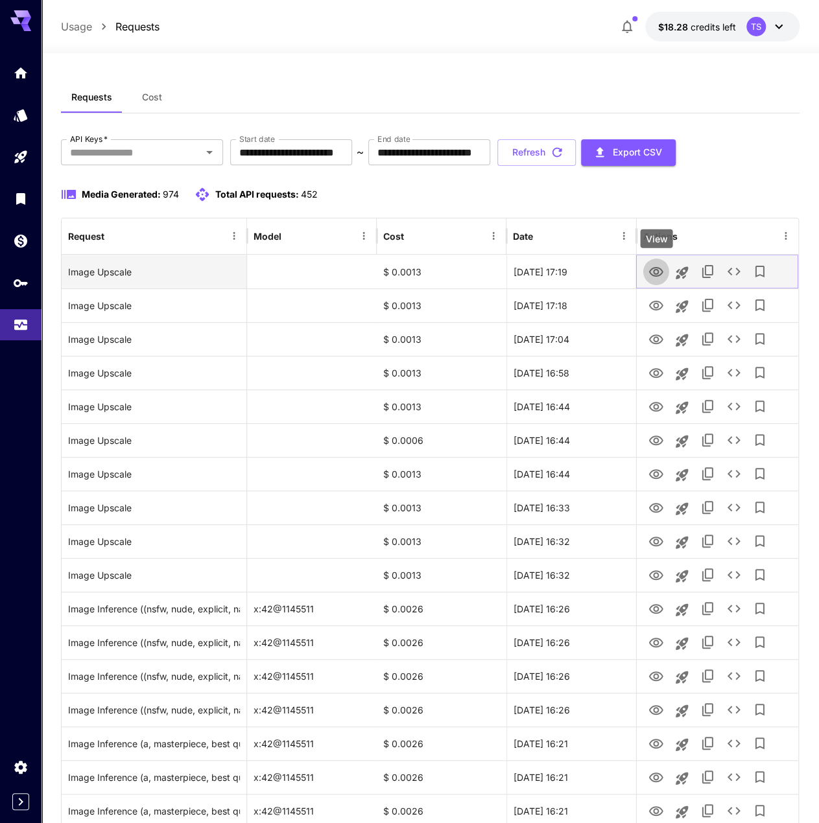
click at [657, 267] on icon "View" at bounding box center [656, 272] width 14 height 10
